Goal: Information Seeking & Learning: Compare options

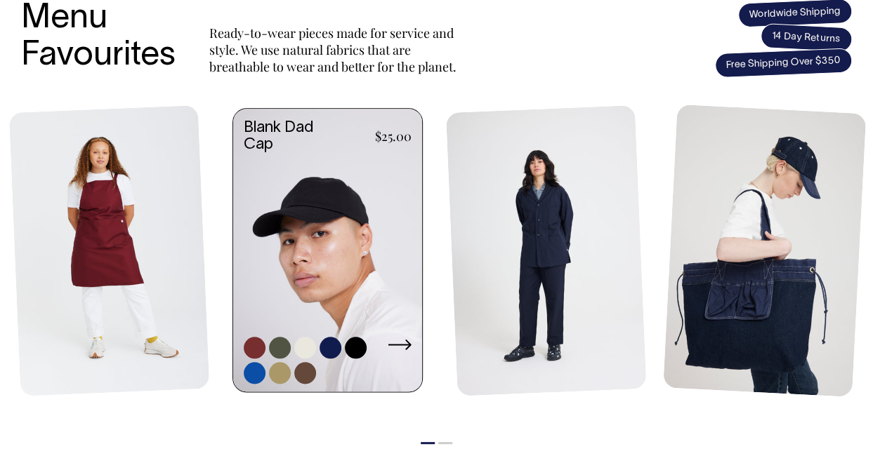
scroll to position [601, 0]
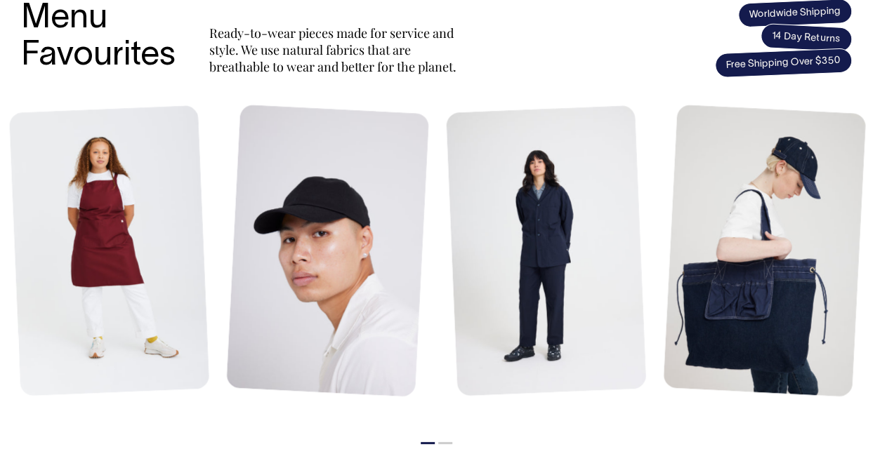
click at [448, 442] on button "2" at bounding box center [445, 443] width 14 height 2
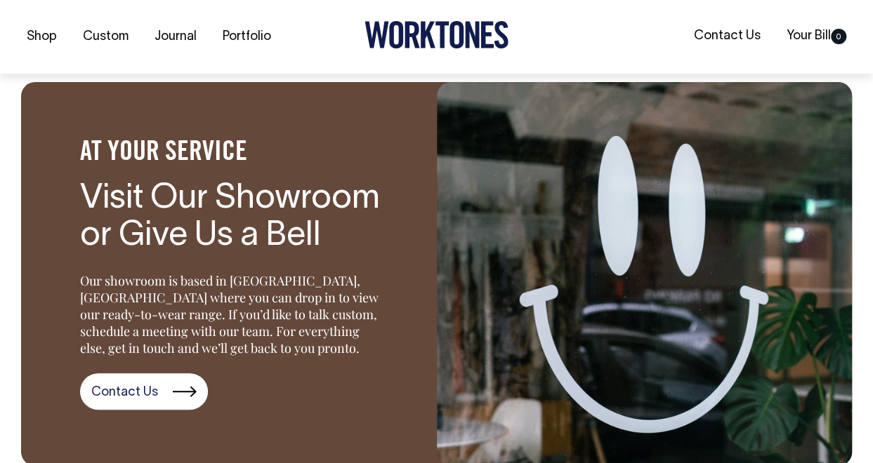
scroll to position [1652, 0]
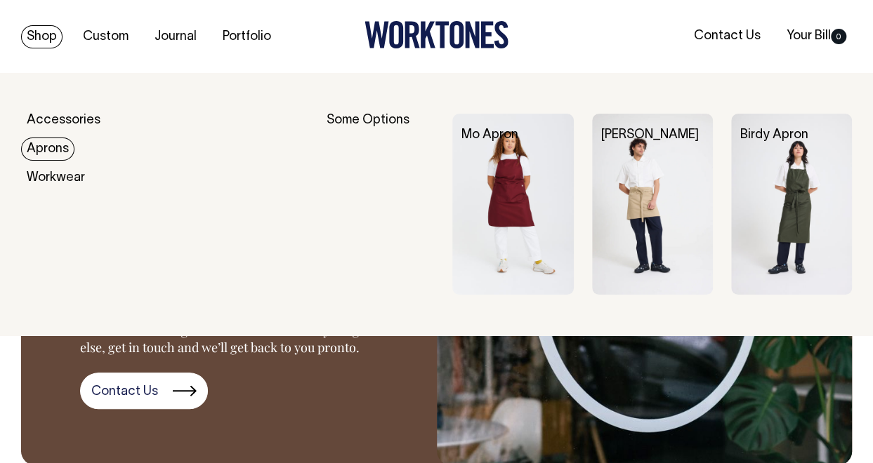
click at [45, 151] on link "Aprons" at bounding box center [47, 149] width 53 height 23
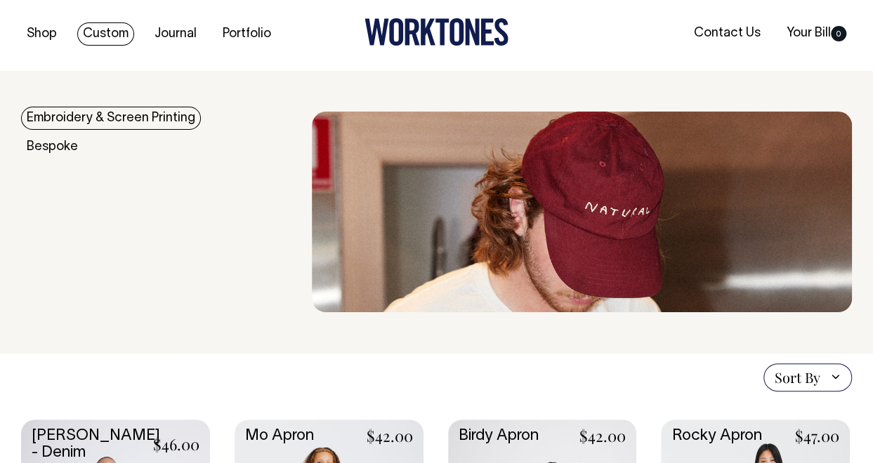
scroll to position [4, 0]
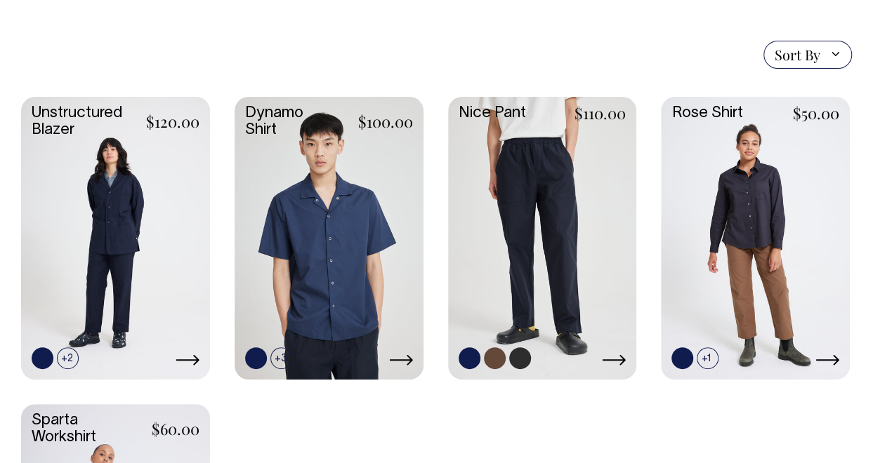
scroll to position [363, 0]
click at [521, 180] on link at bounding box center [542, 238] width 189 height 280
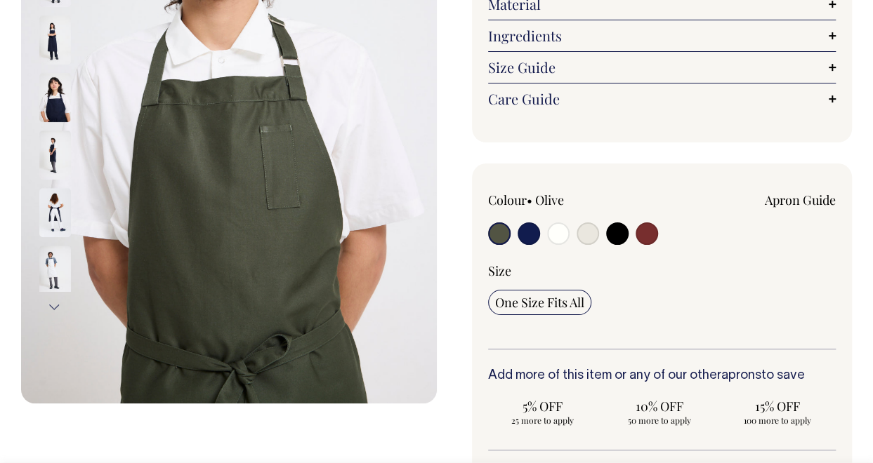
click at [527, 237] on input "radio" at bounding box center [529, 234] width 22 height 22
radio input "true"
select select "Dark Navy"
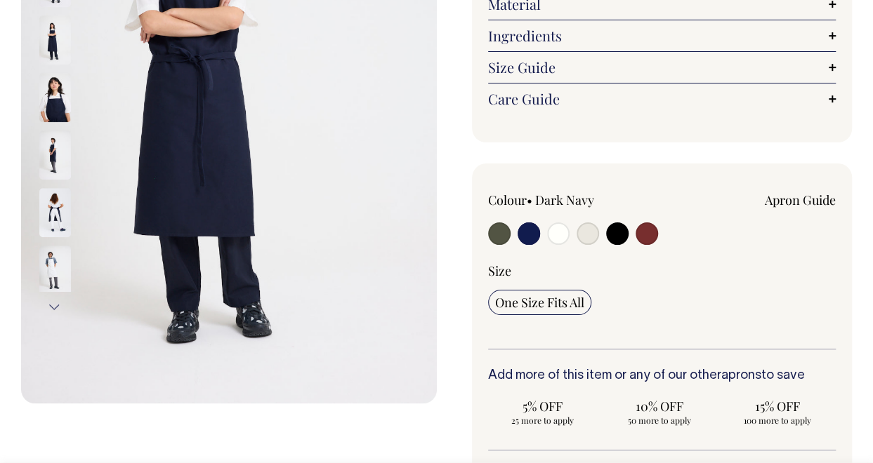
scroll to position [294, 0]
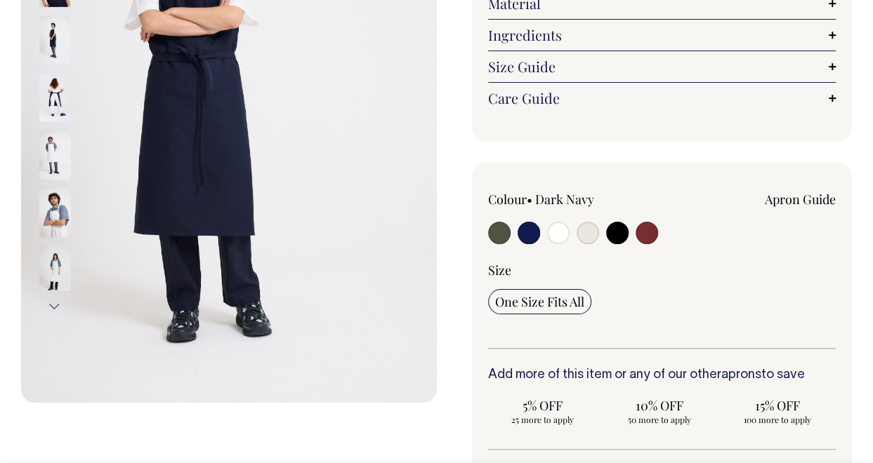
click at [557, 237] on input "radio" at bounding box center [558, 233] width 22 height 22
radio input "true"
select select "Off-White"
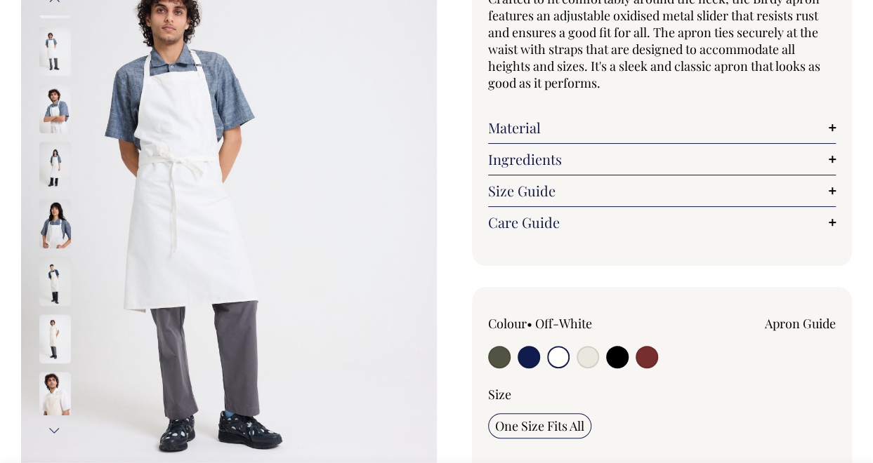
scroll to position [170, 0]
click at [615, 349] on input "radio" at bounding box center [617, 357] width 22 height 22
radio input "true"
select select "Black"
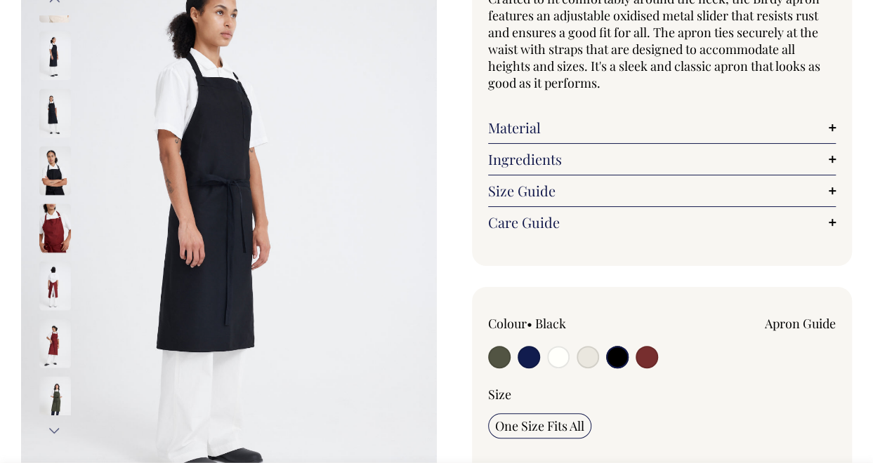
click at [652, 359] on input "radio" at bounding box center [647, 357] width 22 height 22
radio input "true"
select select "Burgundy"
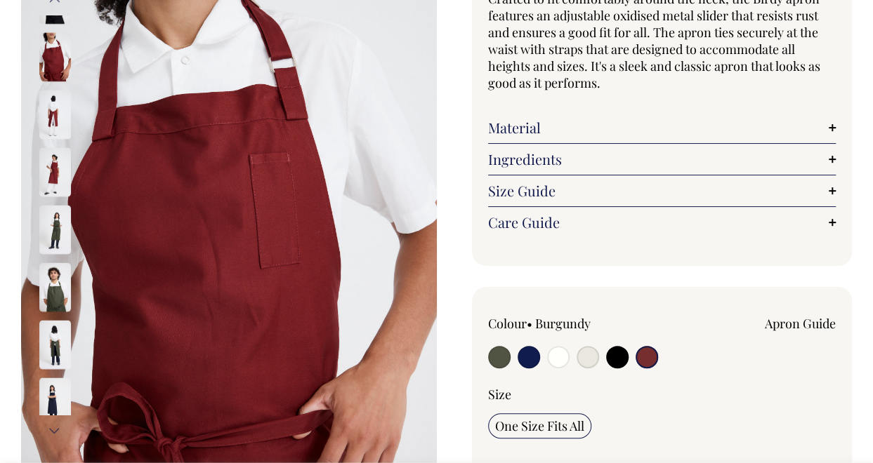
click at [524, 352] on input "radio" at bounding box center [529, 357] width 22 height 22
radio input "true"
select select "Dark Navy"
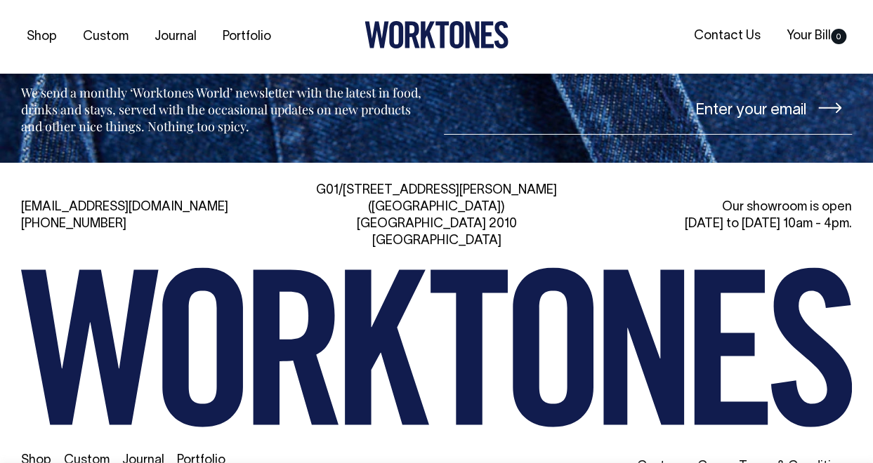
scroll to position [2318, 0]
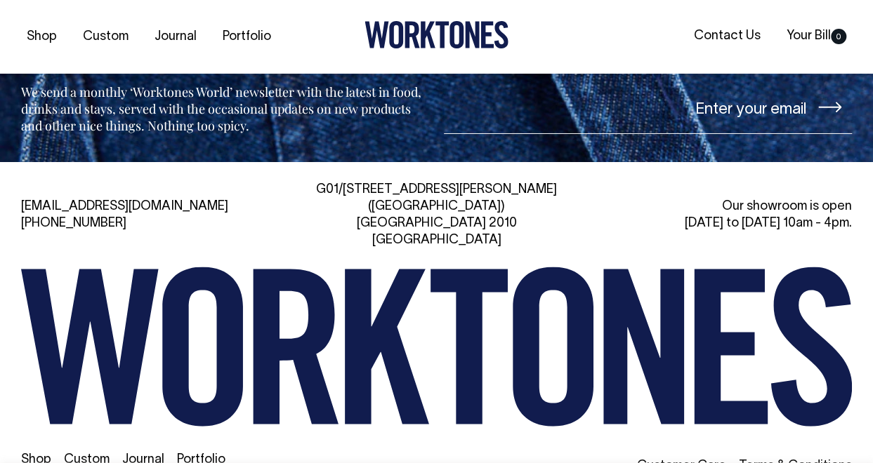
drag, startPoint x: 503, startPoint y: 179, endPoint x: 337, endPoint y: 183, distance: 165.8
click at [337, 183] on div "G01/50 Marshall St, Surry Hills (Gadigal) NSW 2010 Australia" at bounding box center [436, 215] width 263 height 67
copy div "G01/[STREET_ADDRESS][PERSON_NAME]"
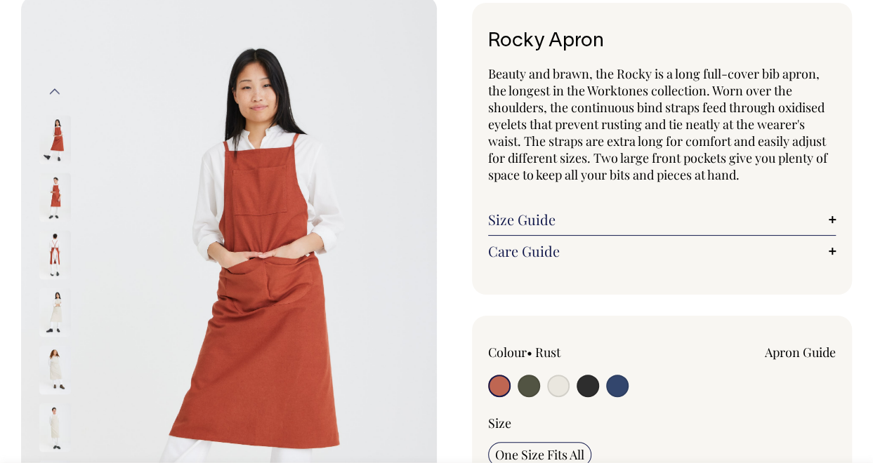
scroll to position [79, 0]
click at [614, 386] on input "radio" at bounding box center [617, 385] width 22 height 22
radio input "true"
select select "Indigo"
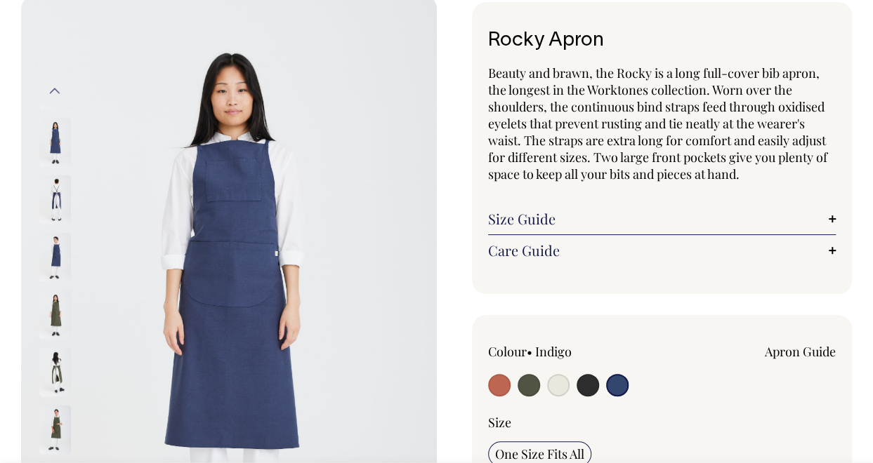
click at [595, 381] on input "radio" at bounding box center [588, 385] width 22 height 22
radio input "true"
select select "Charcoal"
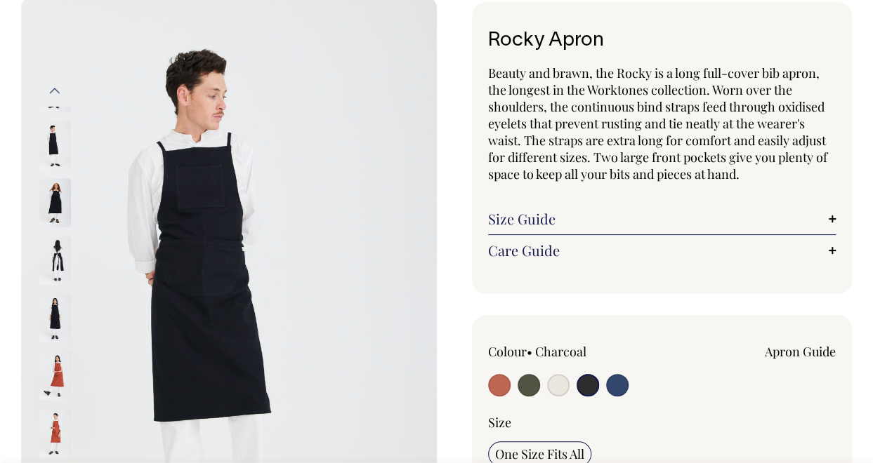
click at [492, 386] on input "radio" at bounding box center [499, 385] width 22 height 22
radio input "true"
select select "Rust"
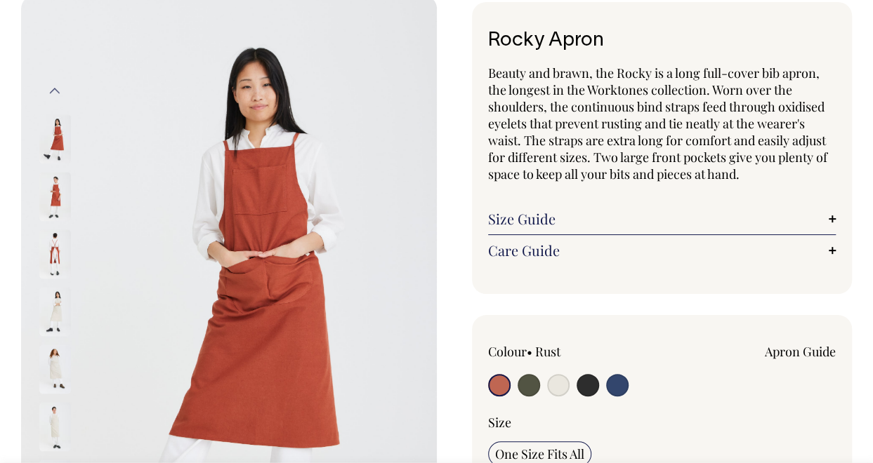
click at [533, 387] on input "radio" at bounding box center [529, 385] width 22 height 22
radio input "true"
select select "Olive"
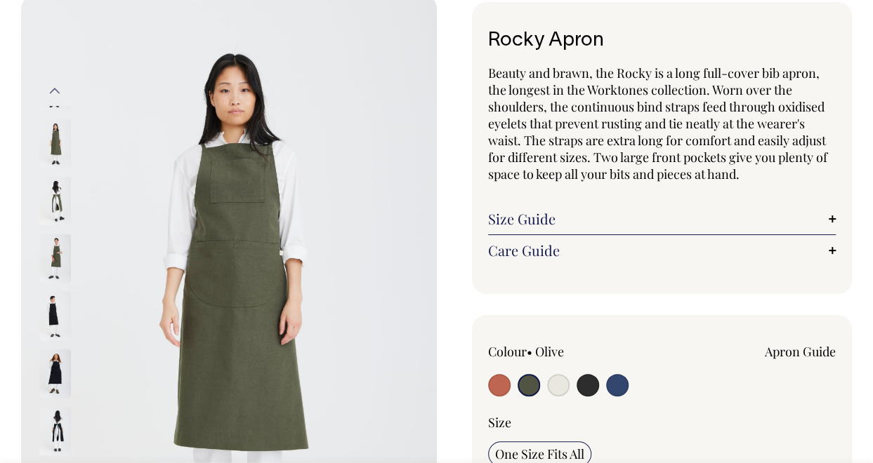
click at [590, 386] on input "radio" at bounding box center [588, 385] width 22 height 22
radio input "true"
select select "Charcoal"
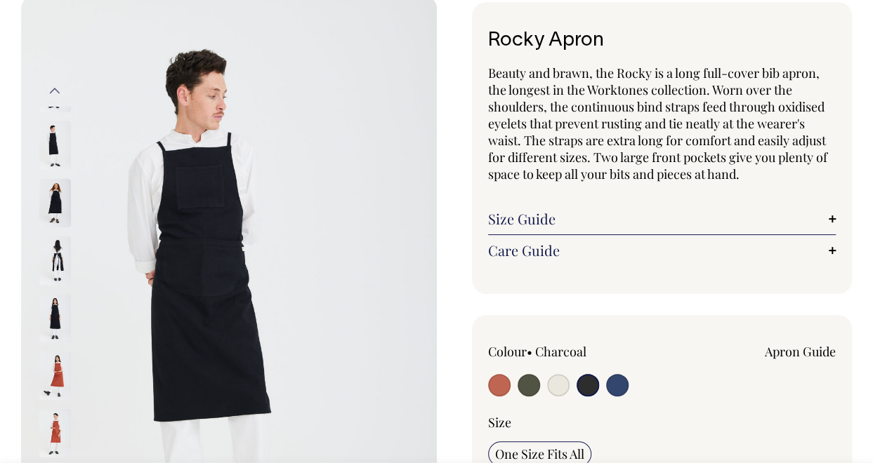
click at [620, 386] on input "radio" at bounding box center [617, 385] width 22 height 22
radio input "true"
select select "Indigo"
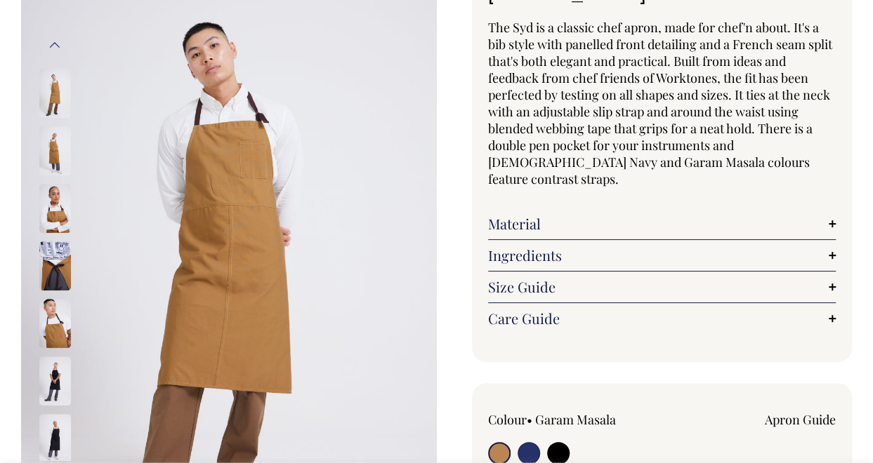
scroll to position [125, 0]
click at [558, 442] on input "radio" at bounding box center [558, 453] width 22 height 22
radio input "true"
select select "Black"
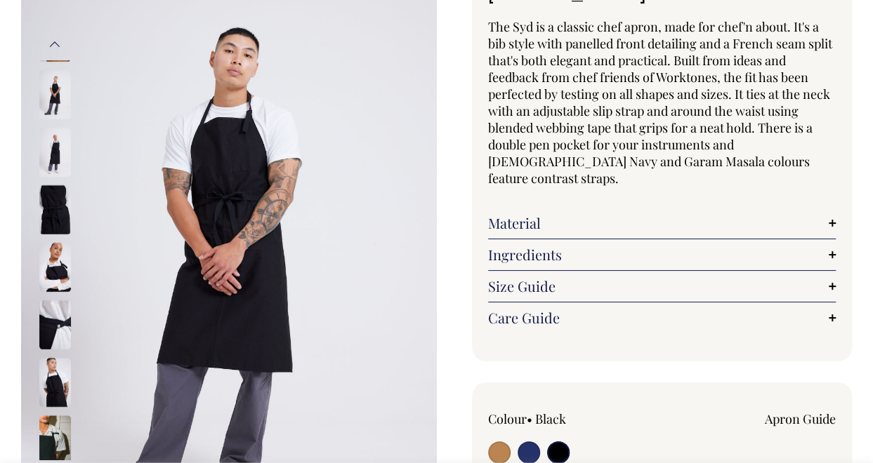
click at [527, 442] on input "radio" at bounding box center [529, 453] width 22 height 22
radio input "true"
select select "French Navy"
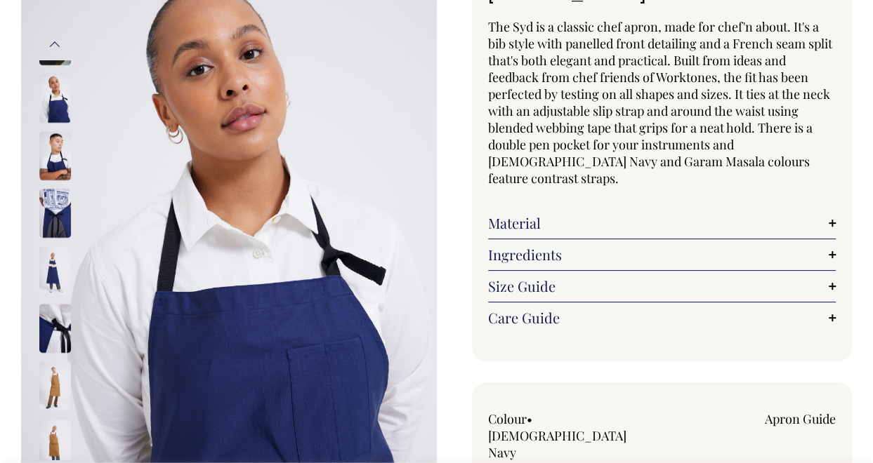
radio input "true"
select select "Garam Masala"
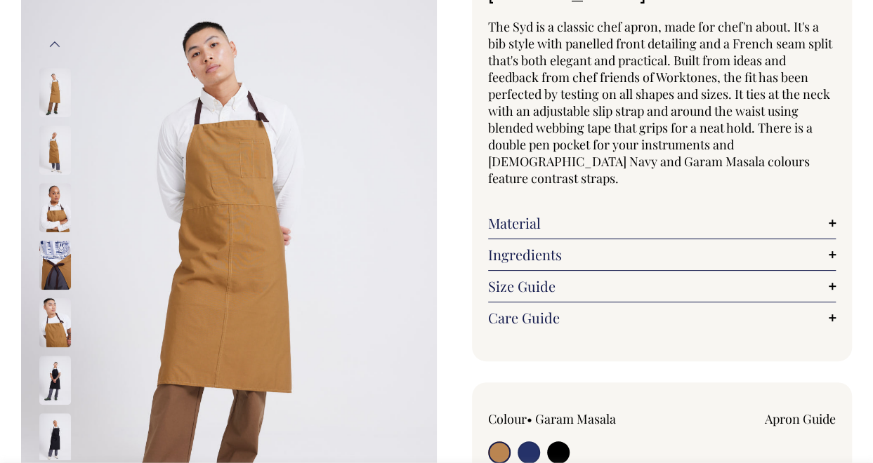
click at [556, 442] on input "radio" at bounding box center [558, 453] width 22 height 22
radio input "true"
select select "Black"
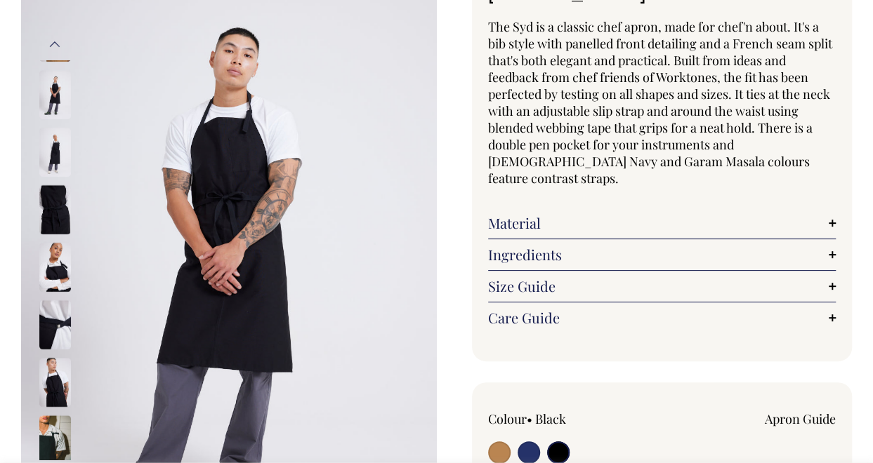
click at [522, 442] on input "radio" at bounding box center [529, 453] width 22 height 22
radio input "true"
select select "French Navy"
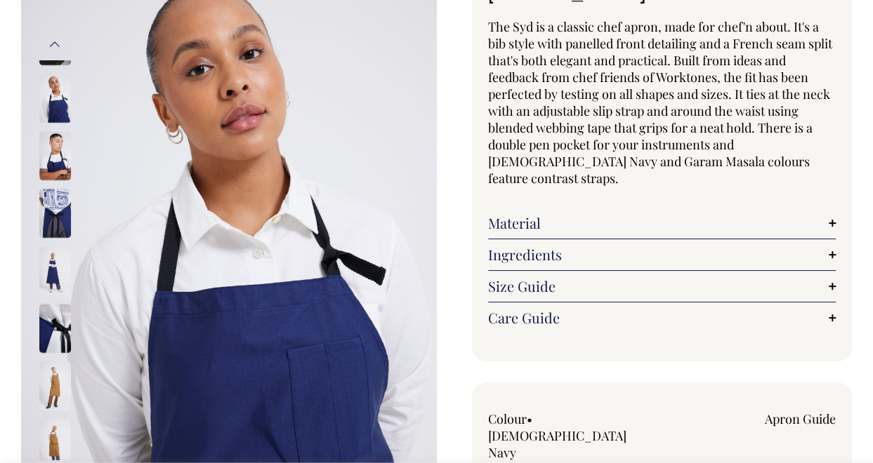
radio input "true"
select select "Garam Masala"
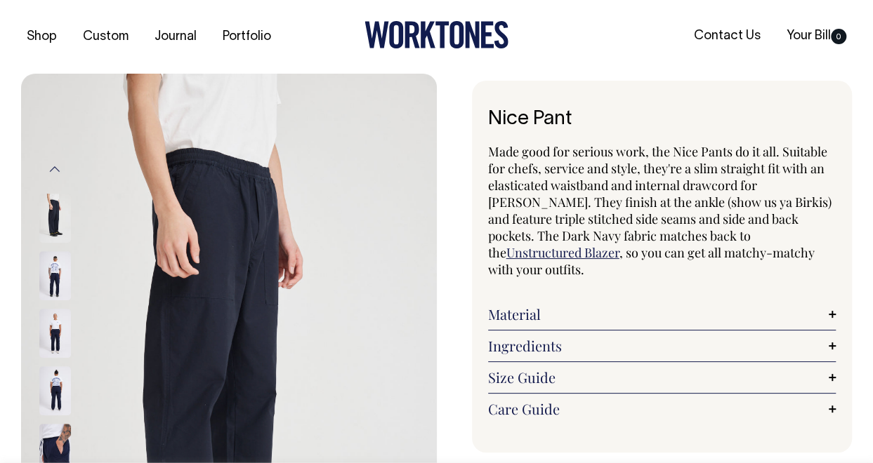
click at [55, 324] on img at bounding box center [55, 333] width 32 height 49
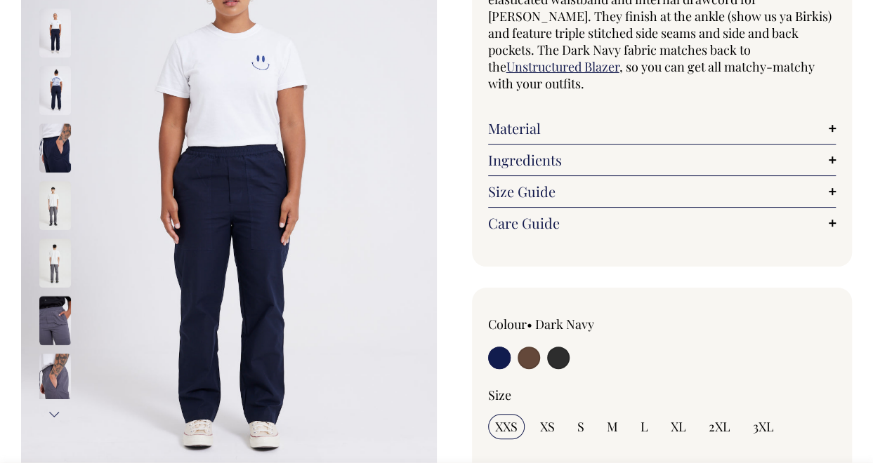
scroll to position [187, 0]
